Goal: Task Accomplishment & Management: Complete application form

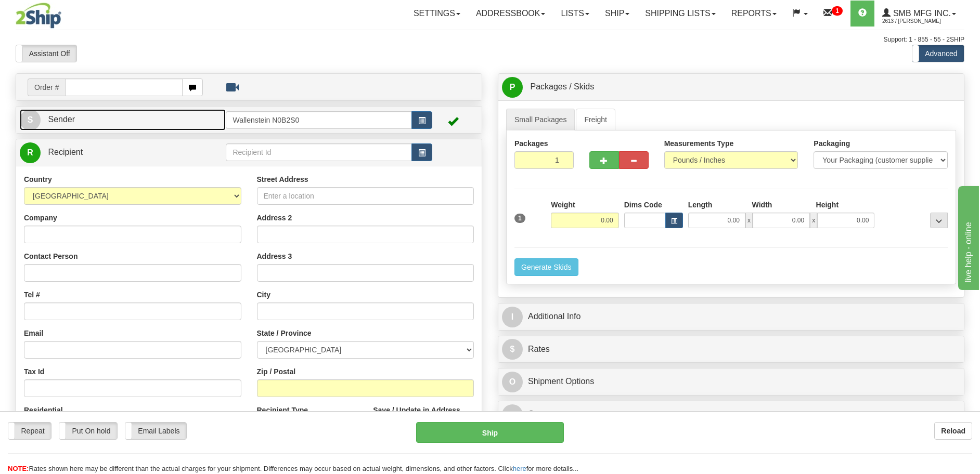
click at [212, 125] on link "S Sender" at bounding box center [123, 119] width 206 height 21
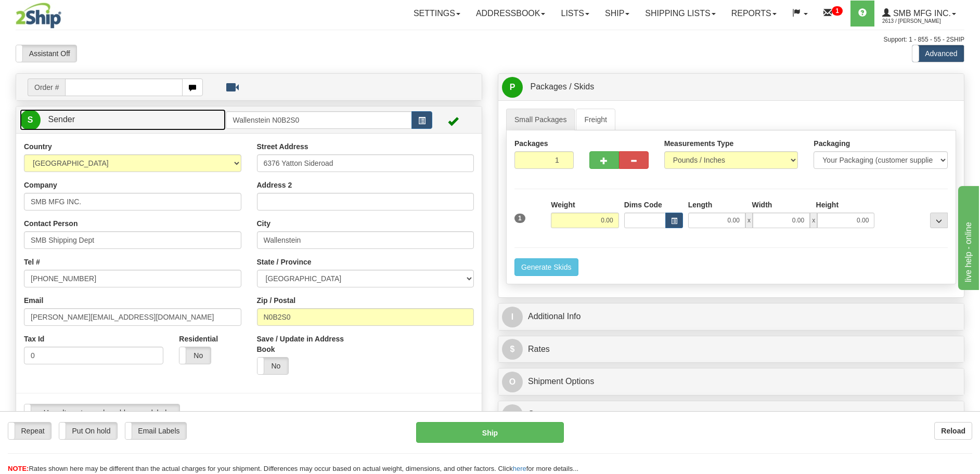
click at [212, 125] on link "S Sender" at bounding box center [123, 119] width 206 height 21
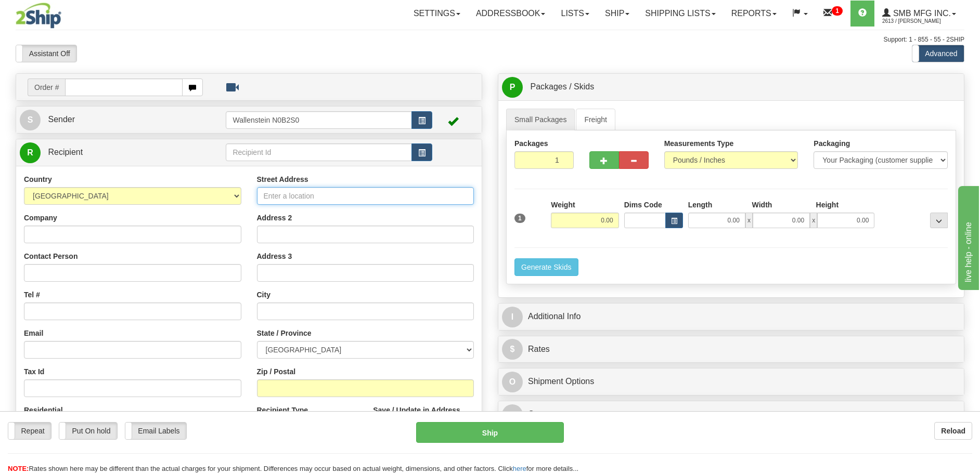
click at [296, 197] on input "Street Address" at bounding box center [365, 196] width 217 height 18
type input "55 Adminstration Rd"
type input "[EMAIL_ADDRESS][DOMAIN_NAME]"
type input "[GEOGRAPHIC_DATA]"
select select "ON"
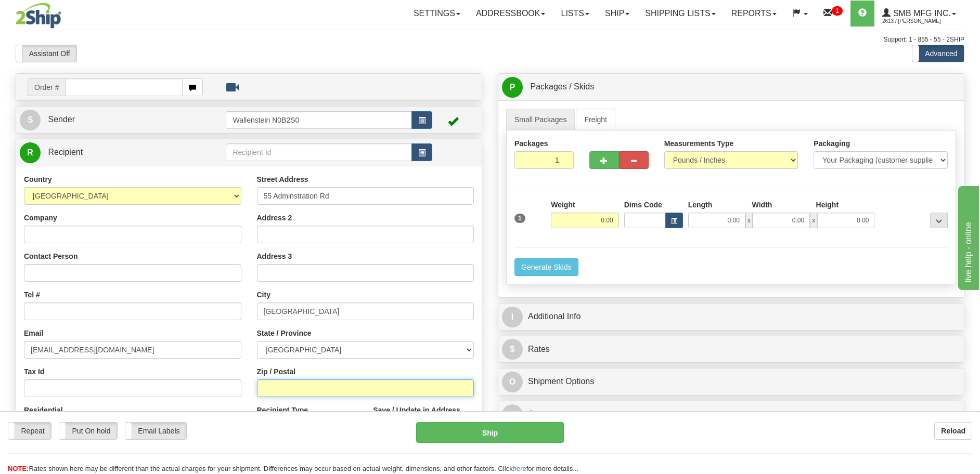
type input "L4K 4G9"
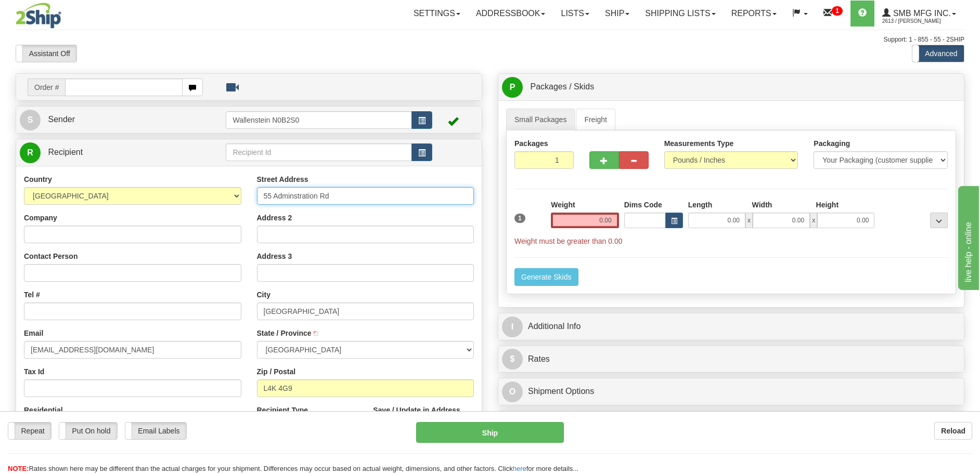
type input "CONCORD"
click at [88, 283] on div "Country [GEOGRAPHIC_DATA] [GEOGRAPHIC_DATA] [GEOGRAPHIC_DATA] [GEOGRAPHIC_DATA]…" at bounding box center [132, 308] width 233 height 269
click at [88, 279] on input "Contact Person" at bounding box center [132, 273] width 217 height 18
type input "Test do not Ship"
click at [128, 233] on input "Company" at bounding box center [132, 235] width 217 height 18
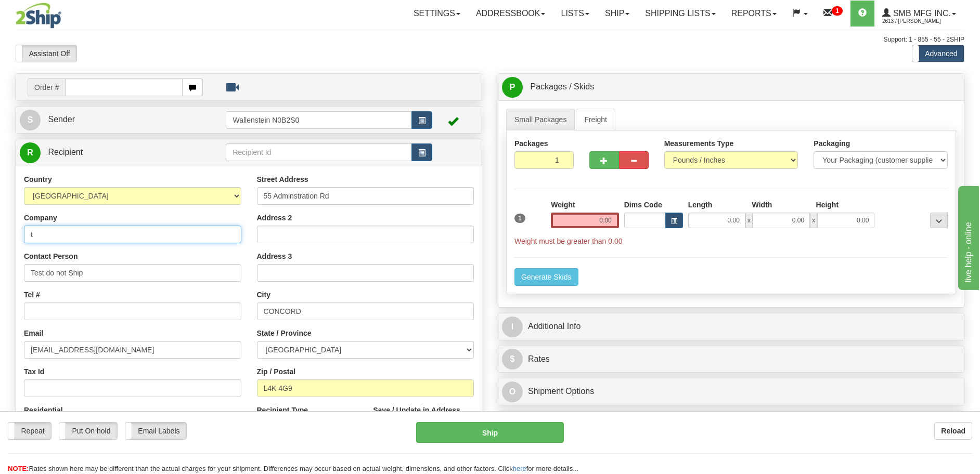
type input "Test do not Ship"
click at [119, 306] on input "Tel #" at bounding box center [132, 312] width 217 height 18
type input "[PHONE_NUMBER]"
drag, startPoint x: 607, startPoint y: 219, endPoint x: 537, endPoint y: 216, distance: 70.2
click at [539, 216] on div "1 Weight 0.00 Dims Code 0.00" at bounding box center [731, 223] width 438 height 47
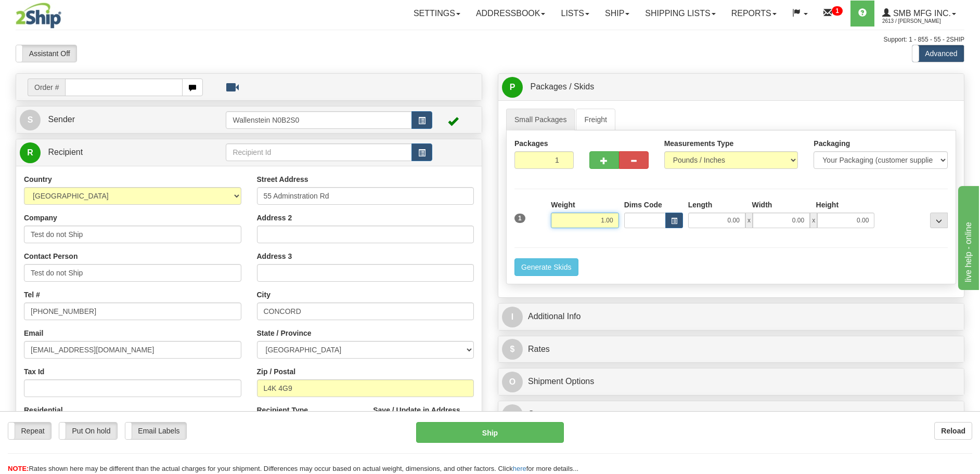
type input "1.00"
click button "Delete" at bounding box center [0, 0] width 0 height 0
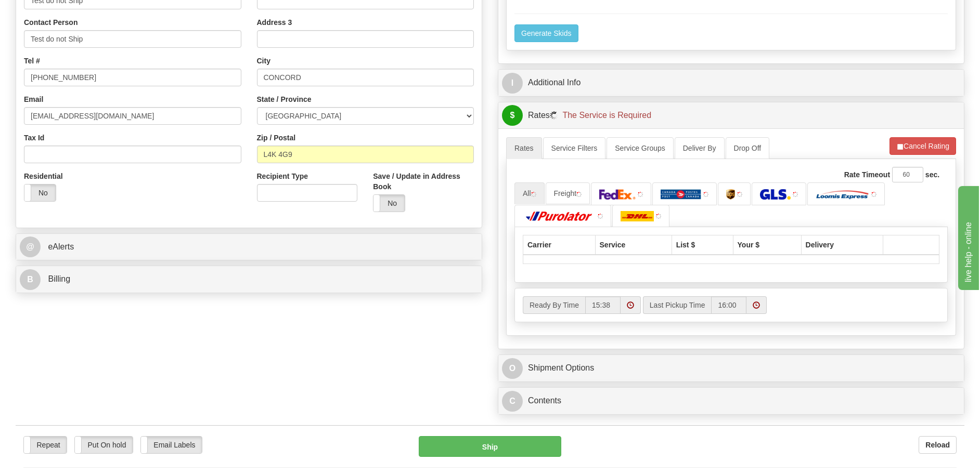
scroll to position [260, 0]
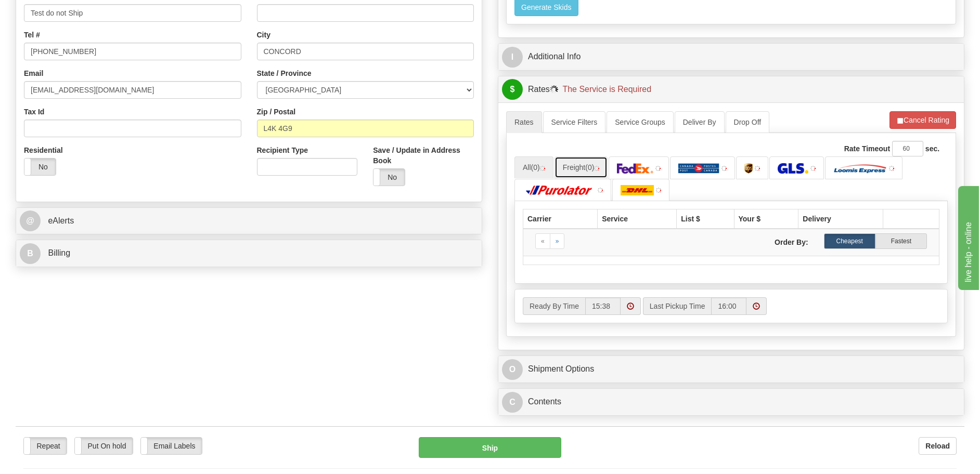
click at [569, 164] on link "Freight (0)" at bounding box center [581, 168] width 54 height 22
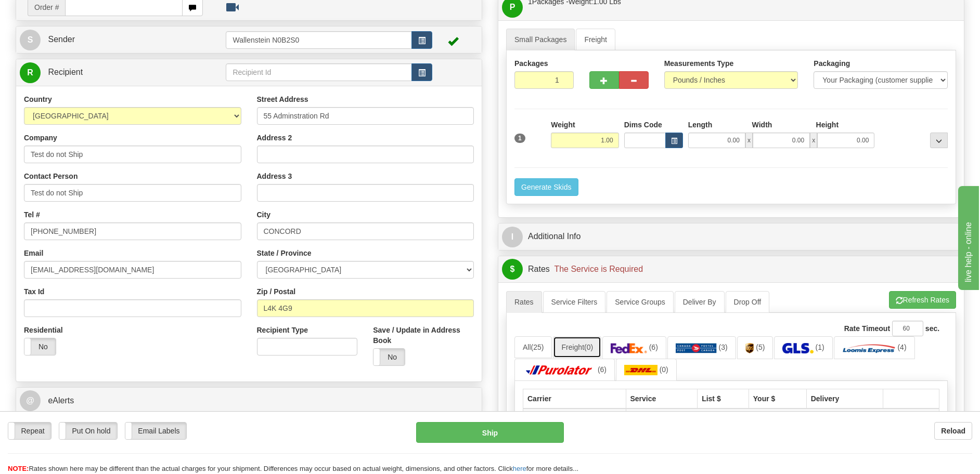
scroll to position [0, 0]
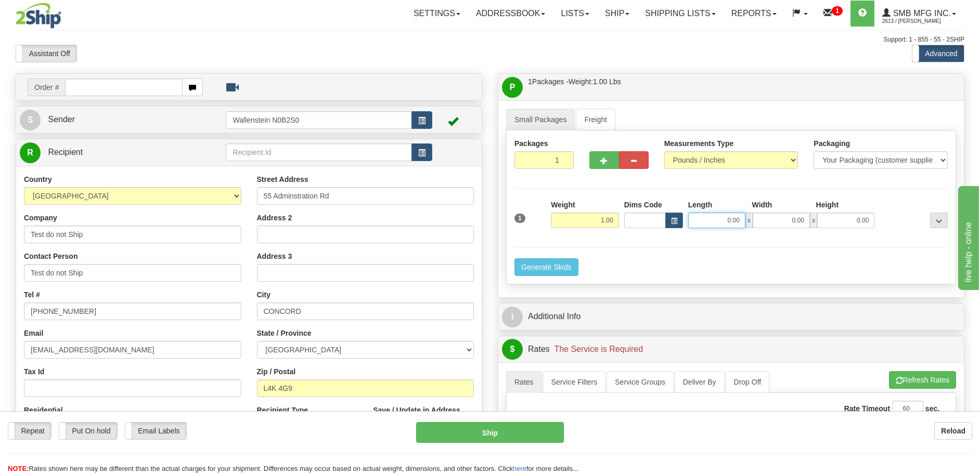
drag, startPoint x: 715, startPoint y: 219, endPoint x: 762, endPoint y: 220, distance: 46.8
click at [760, 220] on div "0.00 x 0.00 x 0.00" at bounding box center [781, 221] width 187 height 16
type input "5.00"
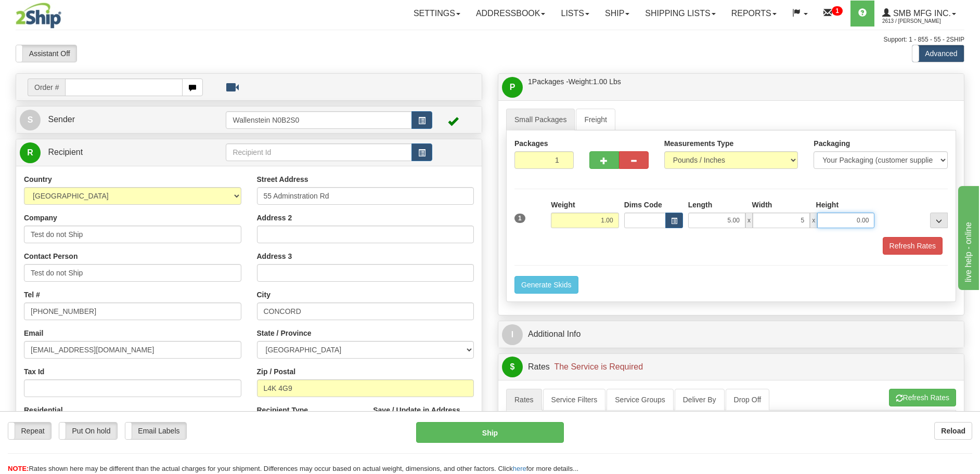
type input "5.00"
click at [597, 118] on link "Freight" at bounding box center [596, 120] width 40 height 22
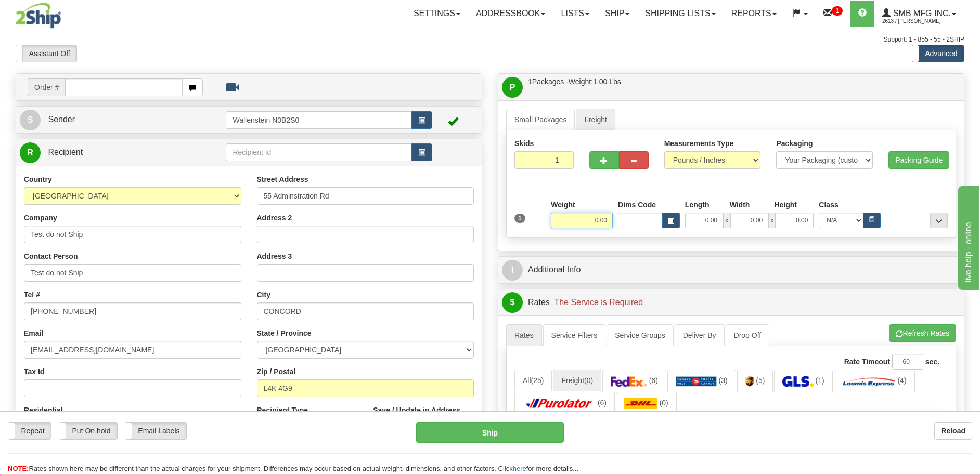
drag, startPoint x: 640, startPoint y: 228, endPoint x: 680, endPoint y: 228, distance: 40.6
click at [665, 228] on div "Weight 0.00 Dims Code Length Width" at bounding box center [749, 214] width 402 height 29
type input "1.00"
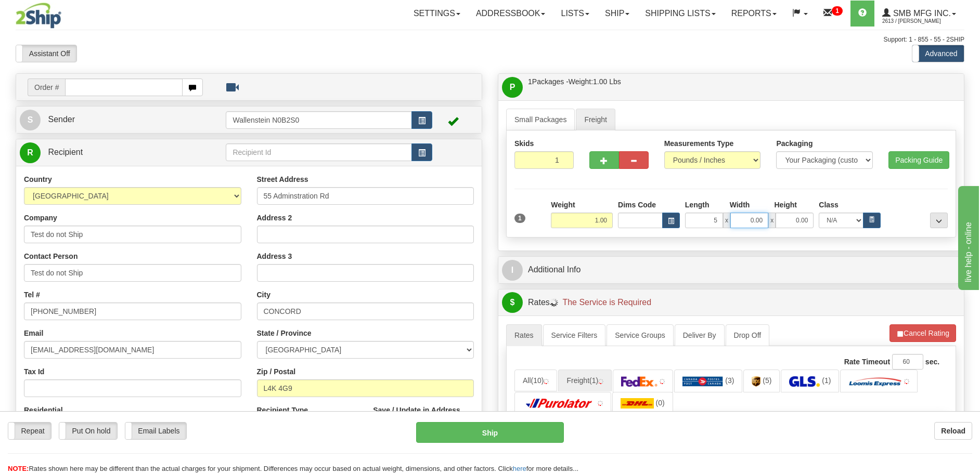
type input "5.00"
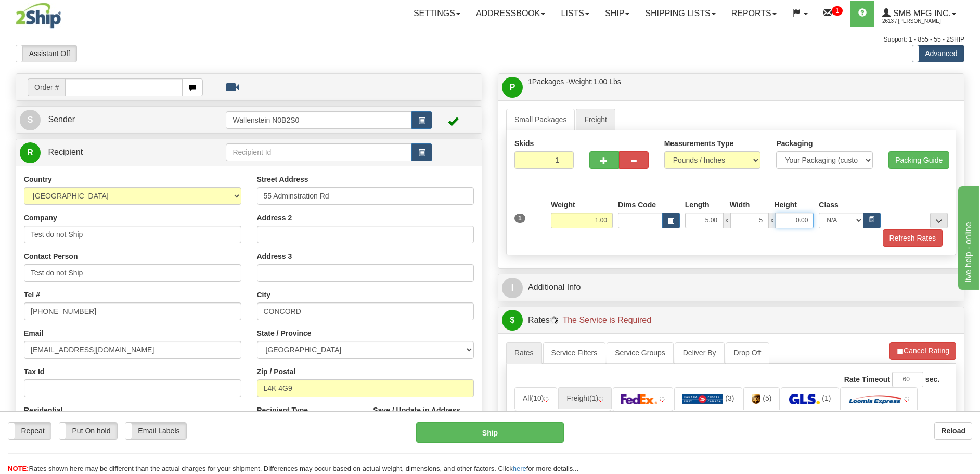
type input "5.00"
click at [871, 226] on button "button" at bounding box center [872, 221] width 18 height 16
select select "85.0"
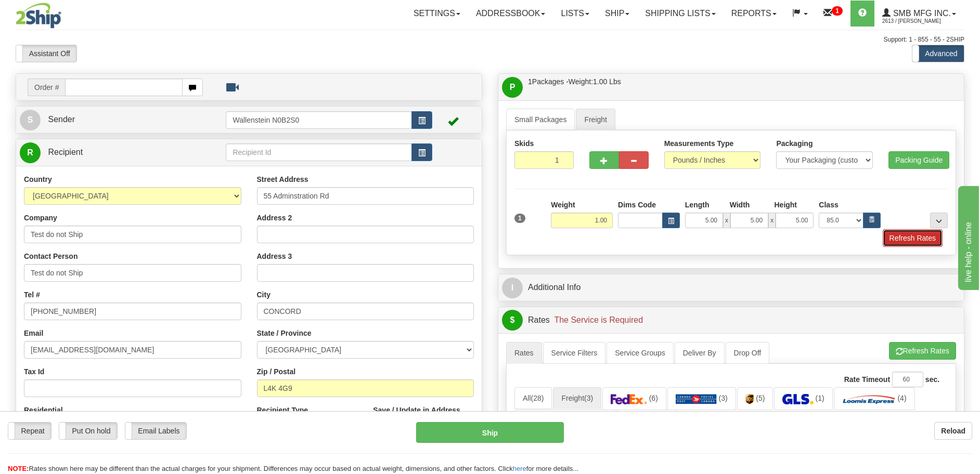
click at [897, 238] on button "Refresh Rates" at bounding box center [912, 238] width 60 height 18
